Goal: Information Seeking & Learning: Learn about a topic

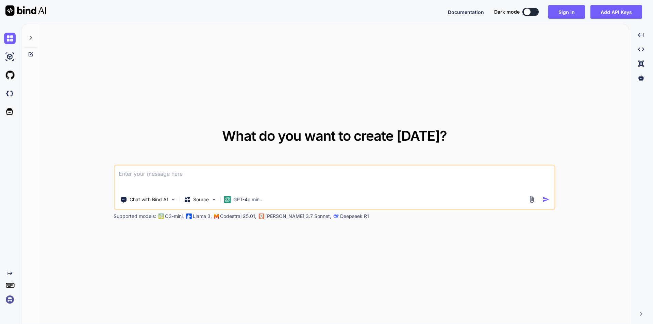
click at [30, 42] on div at bounding box center [30, 35] width 13 height 23
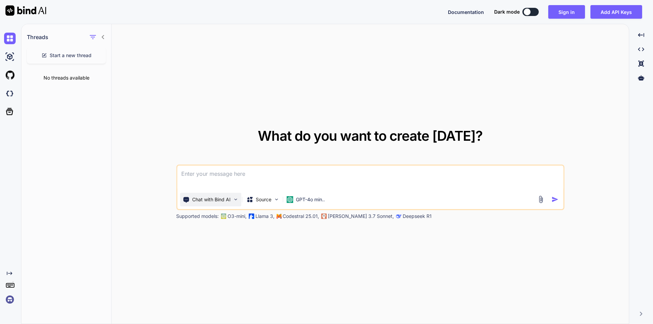
click at [241, 199] on div "Chat with Bind AI" at bounding box center [210, 200] width 61 height 14
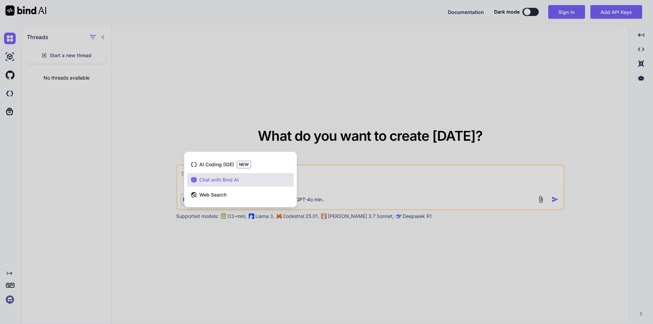
click at [241, 226] on div at bounding box center [326, 162] width 653 height 324
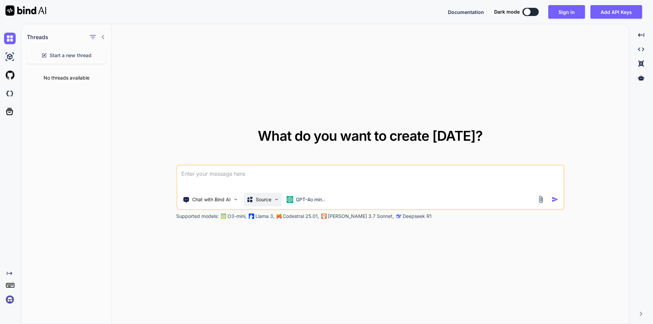
click at [275, 199] on img at bounding box center [277, 200] width 6 height 6
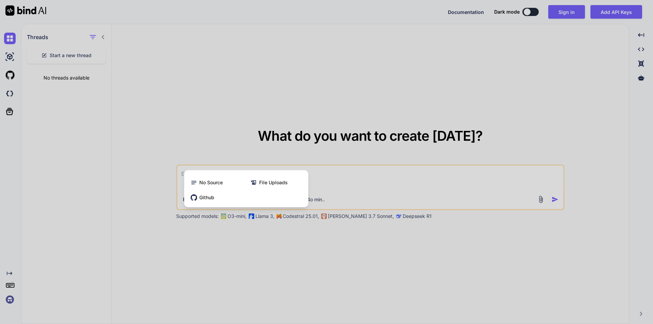
click at [283, 240] on div at bounding box center [326, 162] width 653 height 324
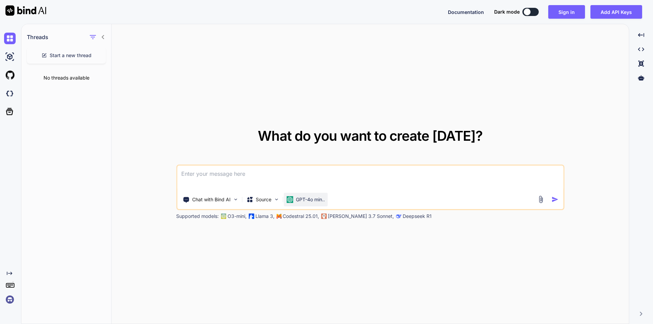
click at [325, 203] on p "GPT-4o min.." at bounding box center [310, 199] width 29 height 7
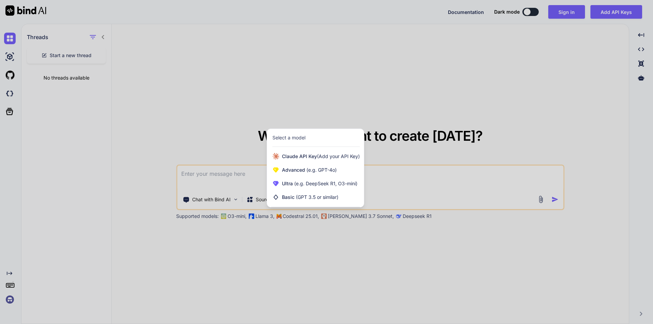
click at [319, 235] on div at bounding box center [326, 162] width 653 height 324
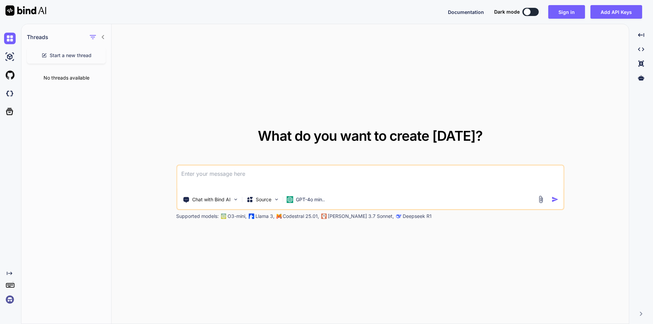
click at [14, 287] on icon at bounding box center [10, 285] width 10 height 10
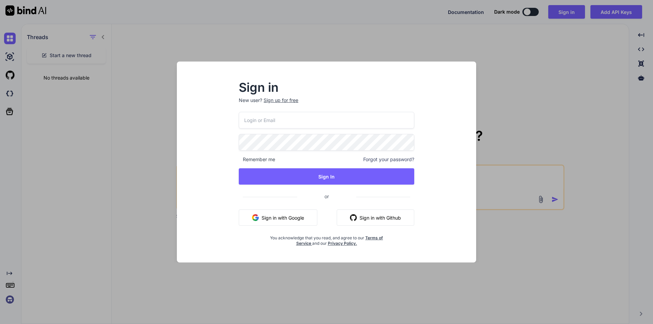
click at [504, 118] on div "Sign in New user? Sign up for free Remember me Forgot your password? Sign In or…" at bounding box center [326, 162] width 653 height 324
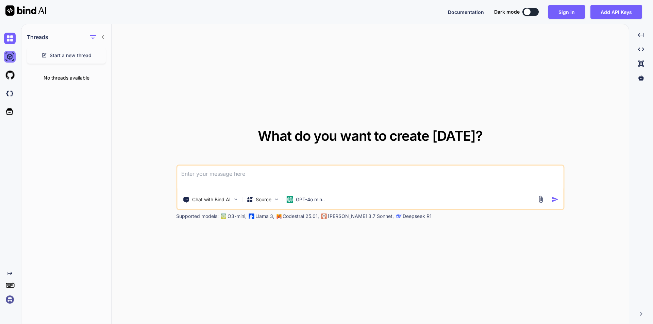
click at [10, 58] on img at bounding box center [10, 57] width 12 height 12
type textarea "x"
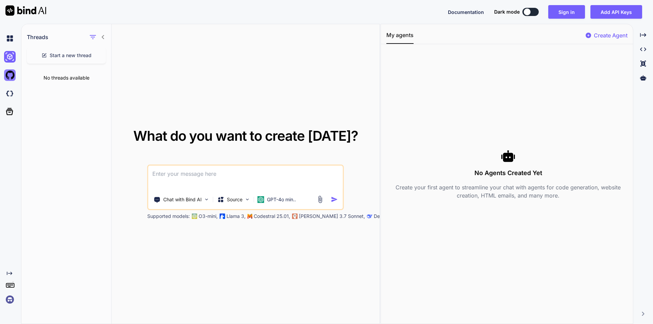
click at [9, 76] on img at bounding box center [10, 75] width 12 height 12
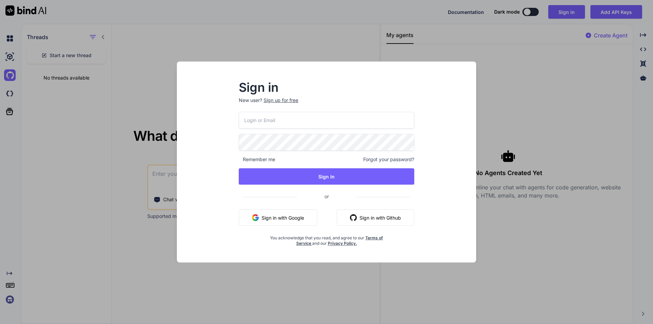
click at [12, 94] on div "Sign in New user? Sign up for free Remember me Forgot your password? Sign In or…" at bounding box center [326, 162] width 653 height 324
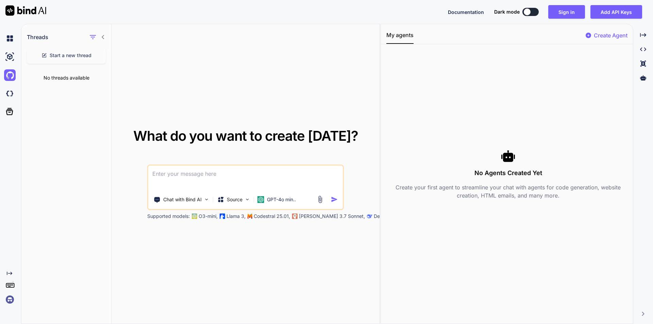
click at [12, 94] on img at bounding box center [10, 94] width 12 height 12
click at [13, 115] on icon at bounding box center [10, 112] width 10 height 10
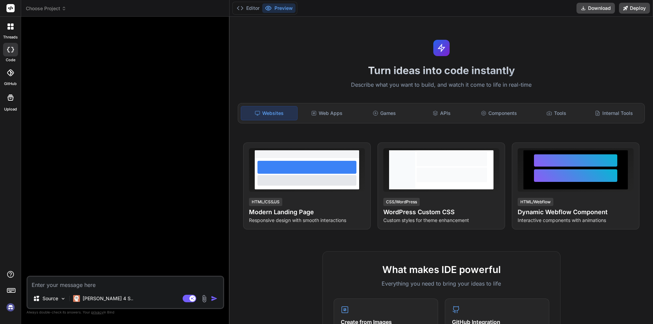
type textarea "x"
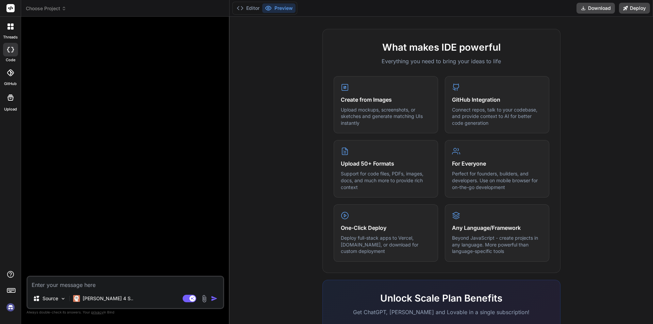
scroll to position [325, 0]
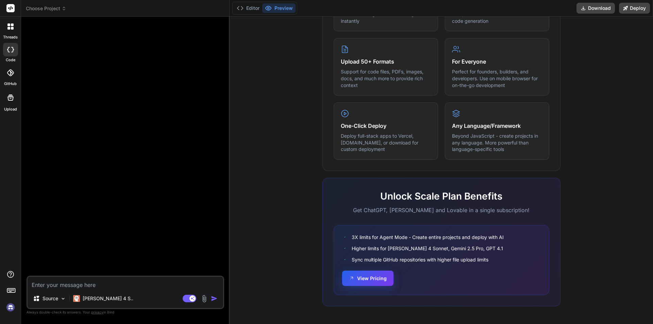
click at [374, 282] on button "View Pricing" at bounding box center [367, 278] width 51 height 15
